Goal: Use online tool/utility: Use online tool/utility

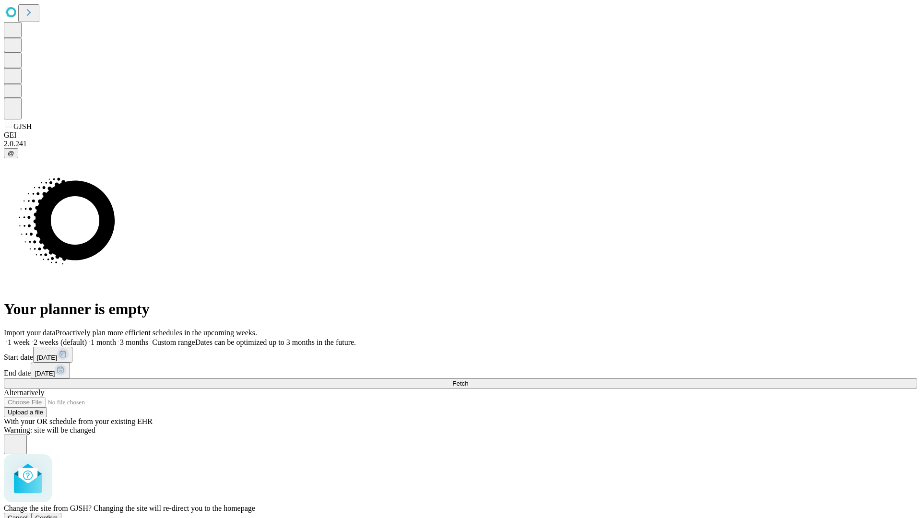
click at [58, 514] on span "Confirm" at bounding box center [46, 517] width 23 height 7
click at [116, 338] on label "1 month" at bounding box center [101, 342] width 29 height 8
click at [468, 380] on span "Fetch" at bounding box center [460, 383] width 16 height 7
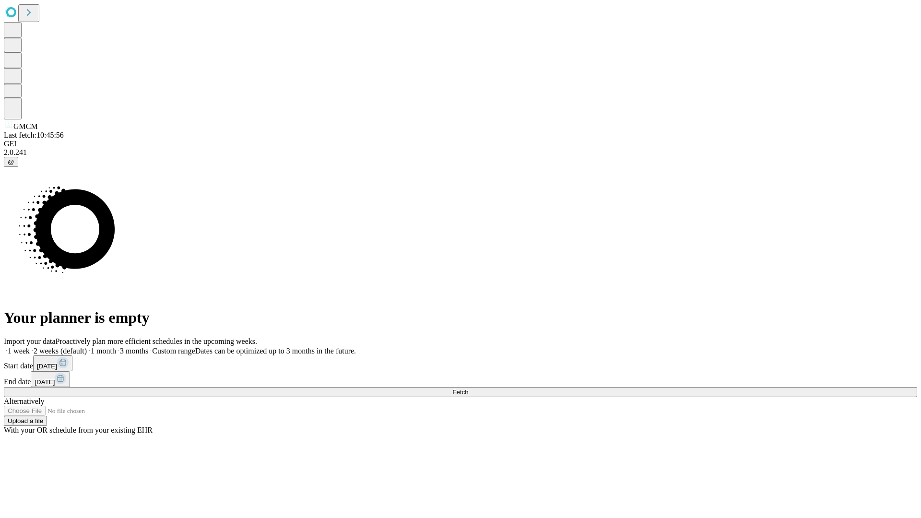
click at [116, 347] on label "1 month" at bounding box center [101, 351] width 29 height 8
click at [468, 388] on span "Fetch" at bounding box center [460, 391] width 16 height 7
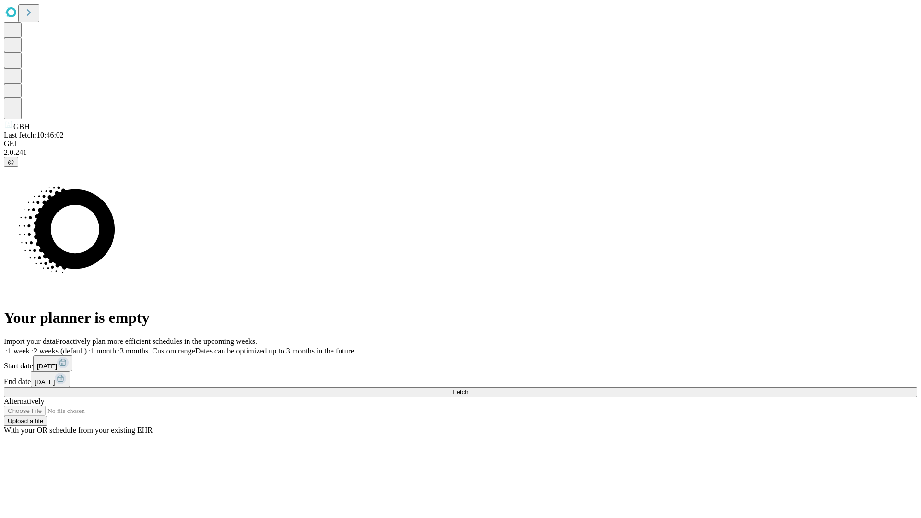
click at [116, 347] on label "1 month" at bounding box center [101, 351] width 29 height 8
click at [468, 388] on span "Fetch" at bounding box center [460, 391] width 16 height 7
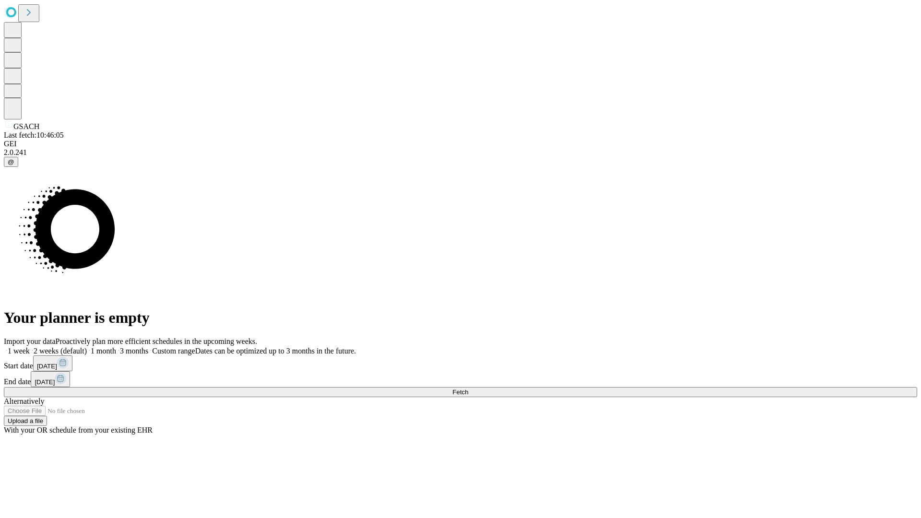
click at [116, 347] on label "1 month" at bounding box center [101, 351] width 29 height 8
click at [468, 388] on span "Fetch" at bounding box center [460, 391] width 16 height 7
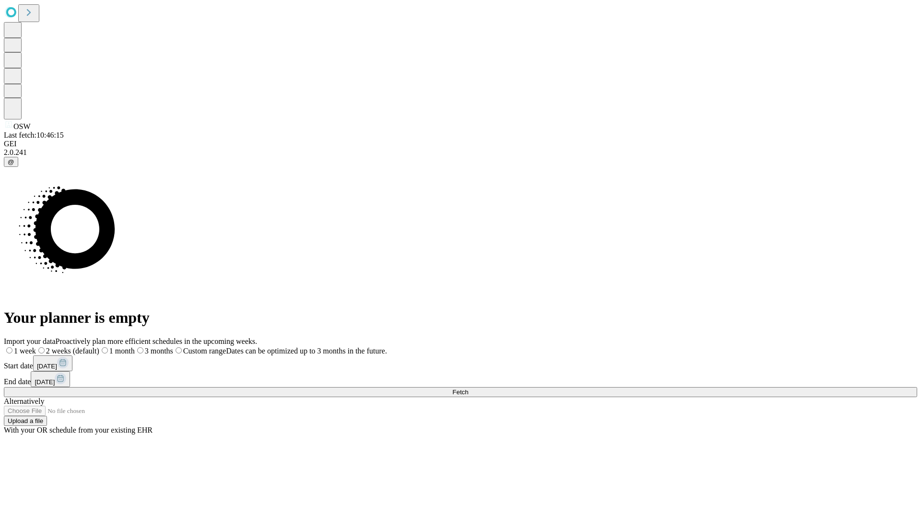
click at [135, 347] on label "1 month" at bounding box center [116, 351] width 35 height 8
click at [468, 388] on span "Fetch" at bounding box center [460, 391] width 16 height 7
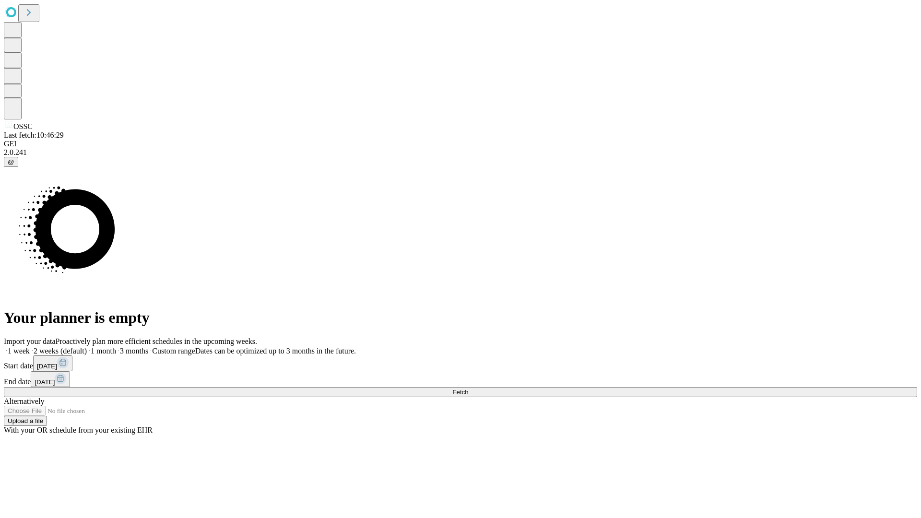
click at [116, 347] on label "1 month" at bounding box center [101, 351] width 29 height 8
click at [468, 388] on span "Fetch" at bounding box center [460, 391] width 16 height 7
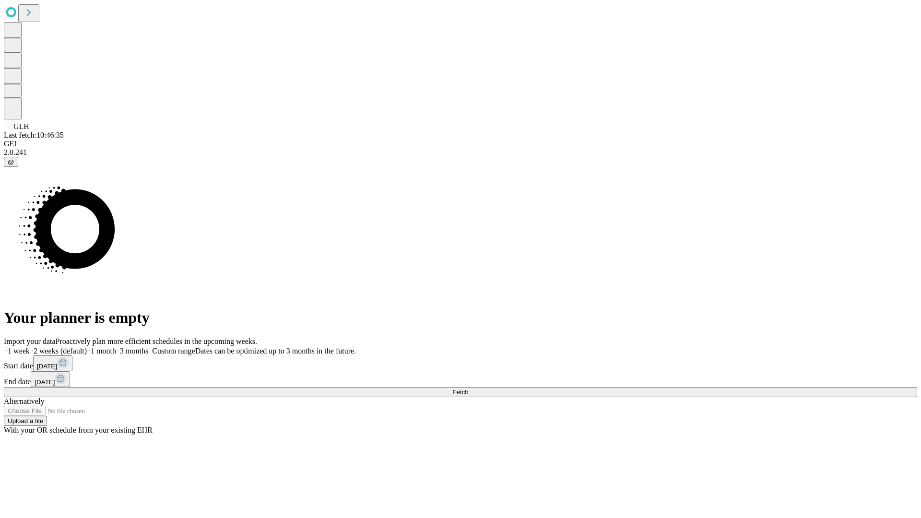
click at [468, 388] on span "Fetch" at bounding box center [460, 391] width 16 height 7
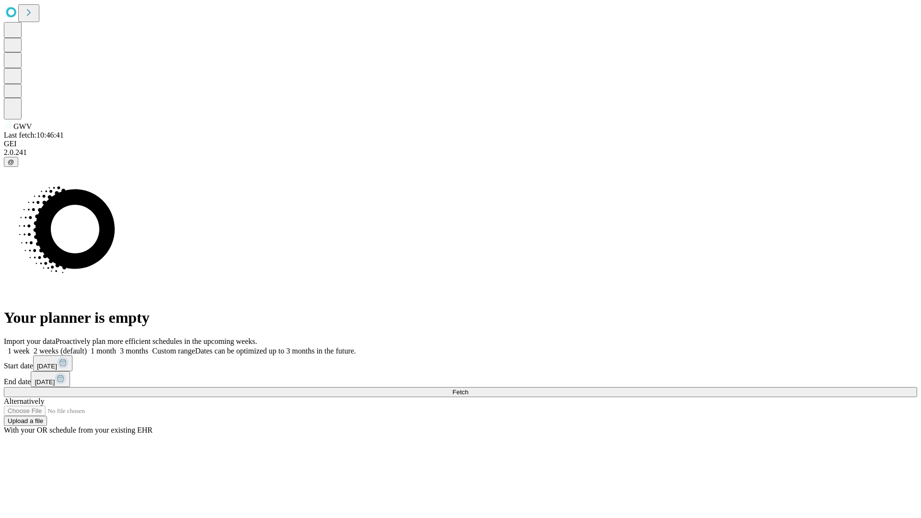
click at [116, 347] on label "1 month" at bounding box center [101, 351] width 29 height 8
click at [468, 388] on span "Fetch" at bounding box center [460, 391] width 16 height 7
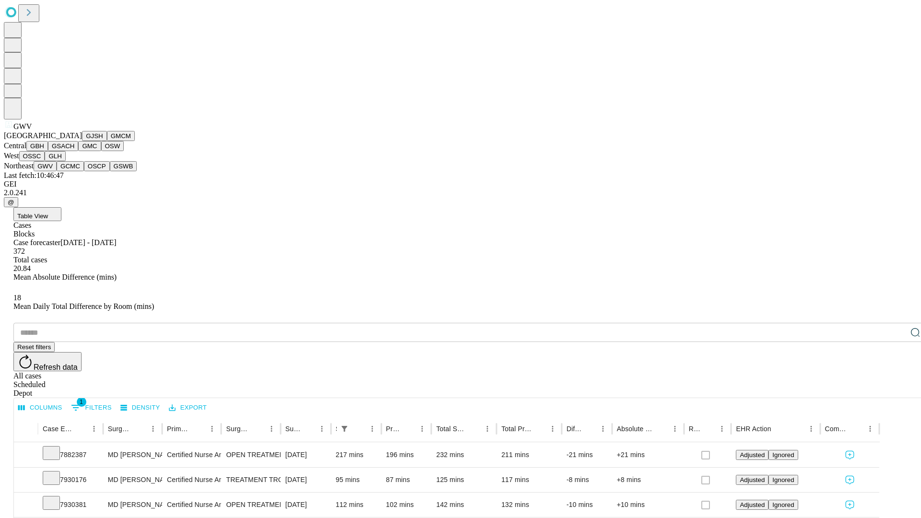
click at [74, 171] on button "GCMC" at bounding box center [70, 166] width 27 height 10
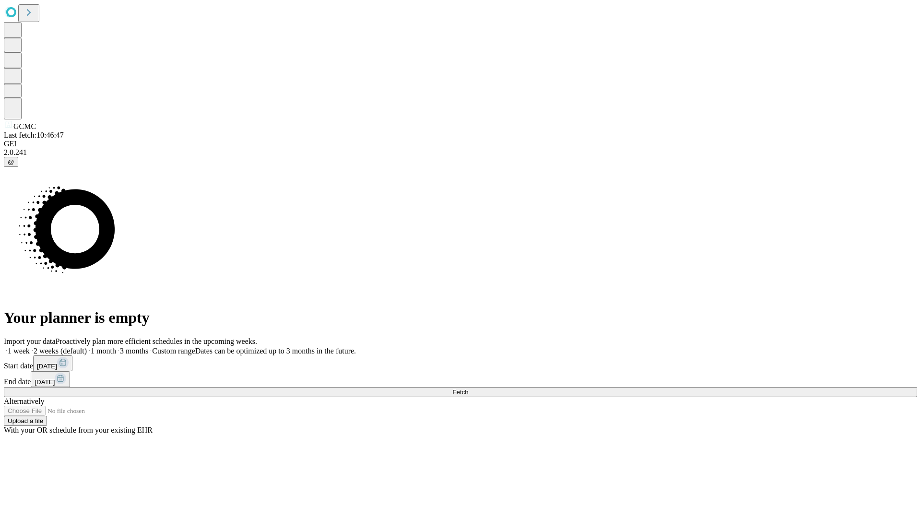
click at [116, 347] on label "1 month" at bounding box center [101, 351] width 29 height 8
click at [468, 388] on span "Fetch" at bounding box center [460, 391] width 16 height 7
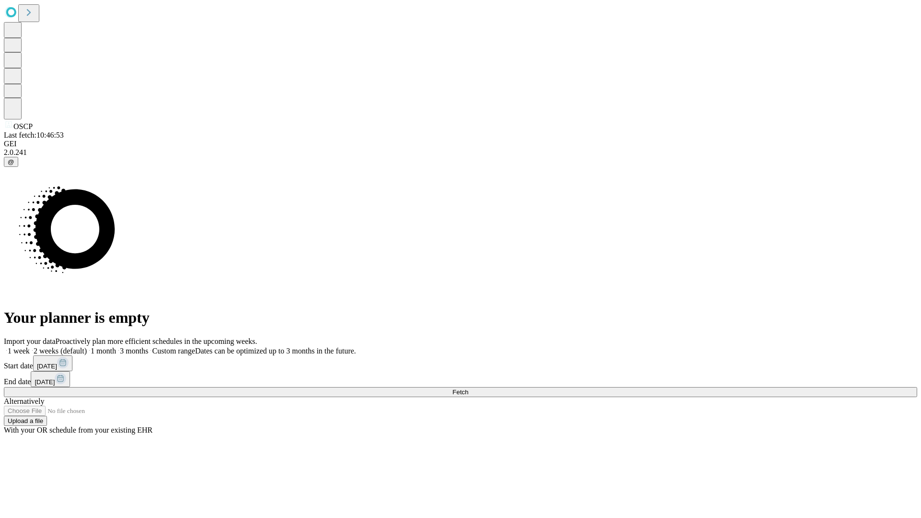
click at [116, 347] on label "1 month" at bounding box center [101, 351] width 29 height 8
click at [468, 388] on span "Fetch" at bounding box center [460, 391] width 16 height 7
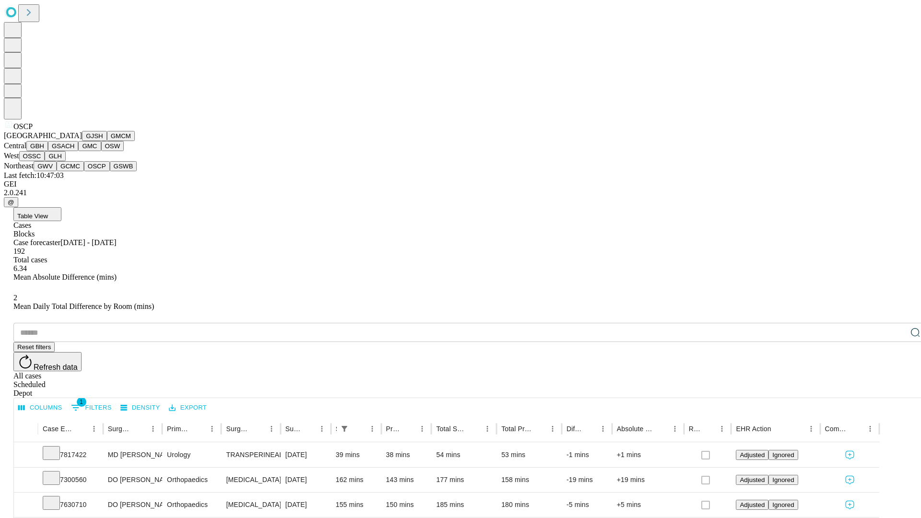
click at [110, 171] on button "GSWB" at bounding box center [123, 166] width 27 height 10
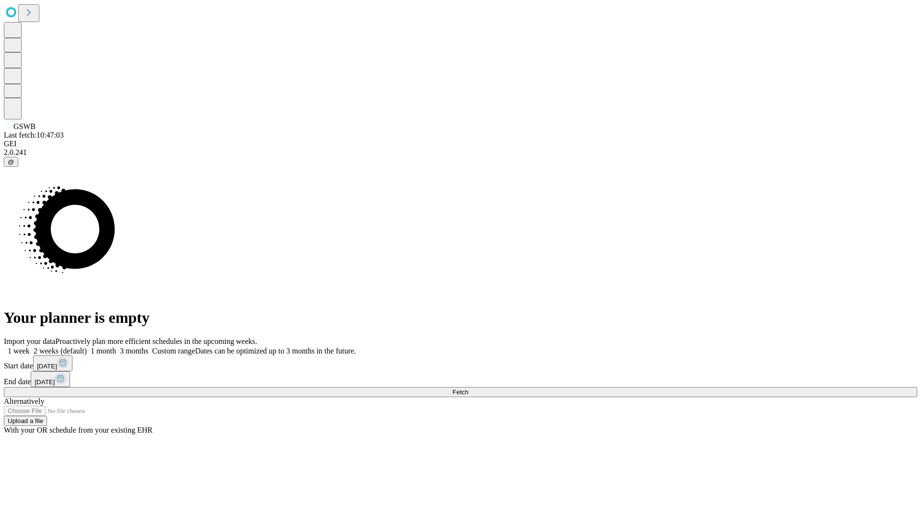
click at [116, 347] on label "1 month" at bounding box center [101, 351] width 29 height 8
click at [468, 388] on span "Fetch" at bounding box center [460, 391] width 16 height 7
